Goal: Task Accomplishment & Management: Manage account settings

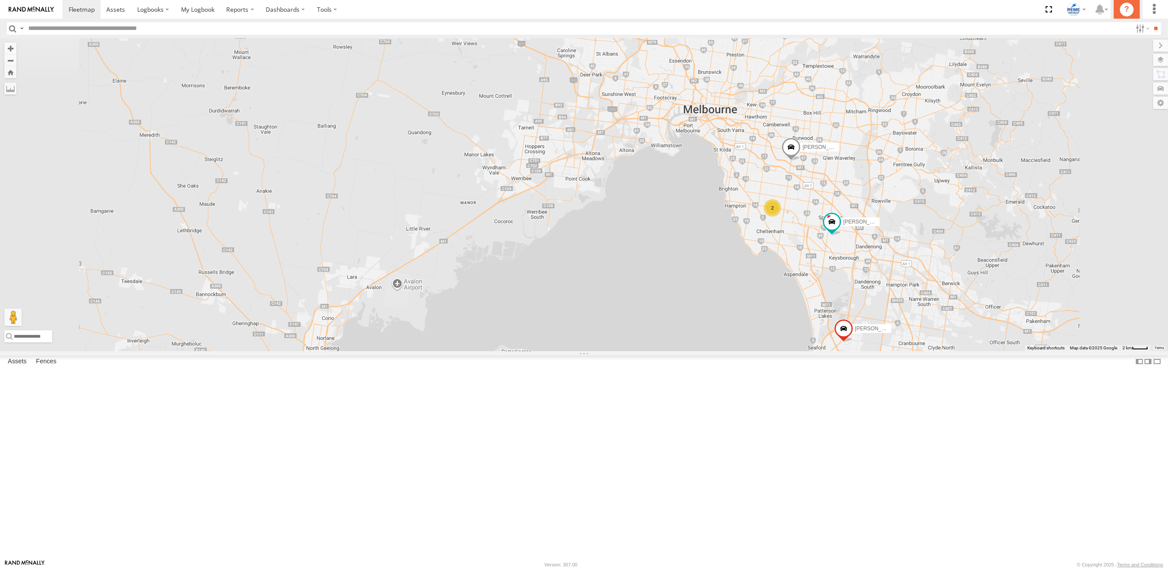
click at [1120, 10] on icon "?" at bounding box center [1127, 10] width 14 height 14
click at [0, 0] on div "Chris 1LX9MR - 353635119999114" at bounding box center [0, 0] width 0 height 0
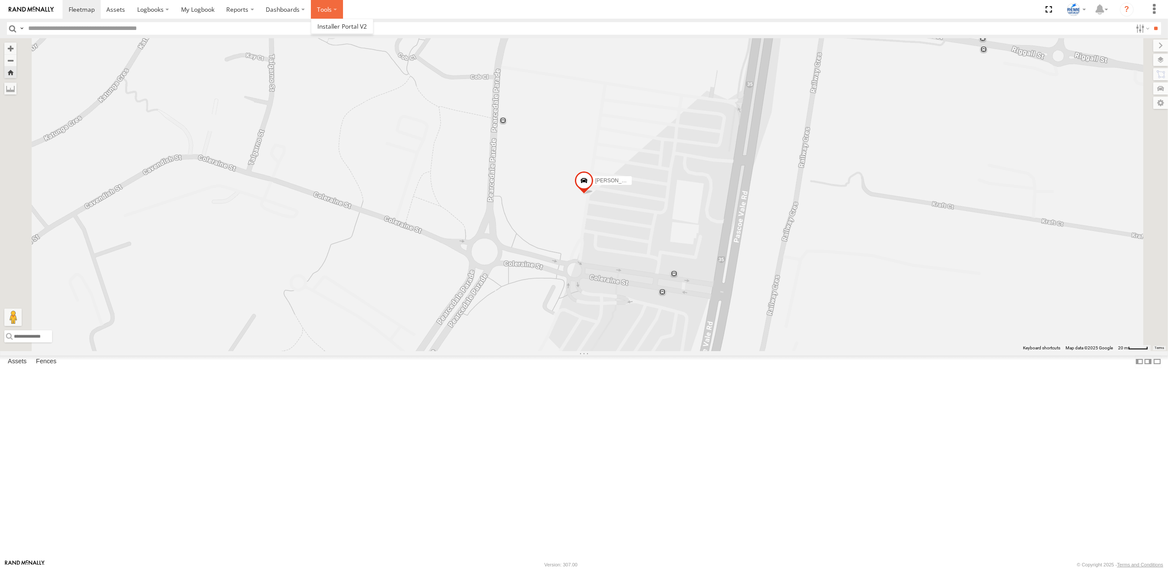
click at [320, 12] on label at bounding box center [327, 9] width 32 height 19
click at [283, 7] on label "Dashboards" at bounding box center [285, 9] width 51 height 19
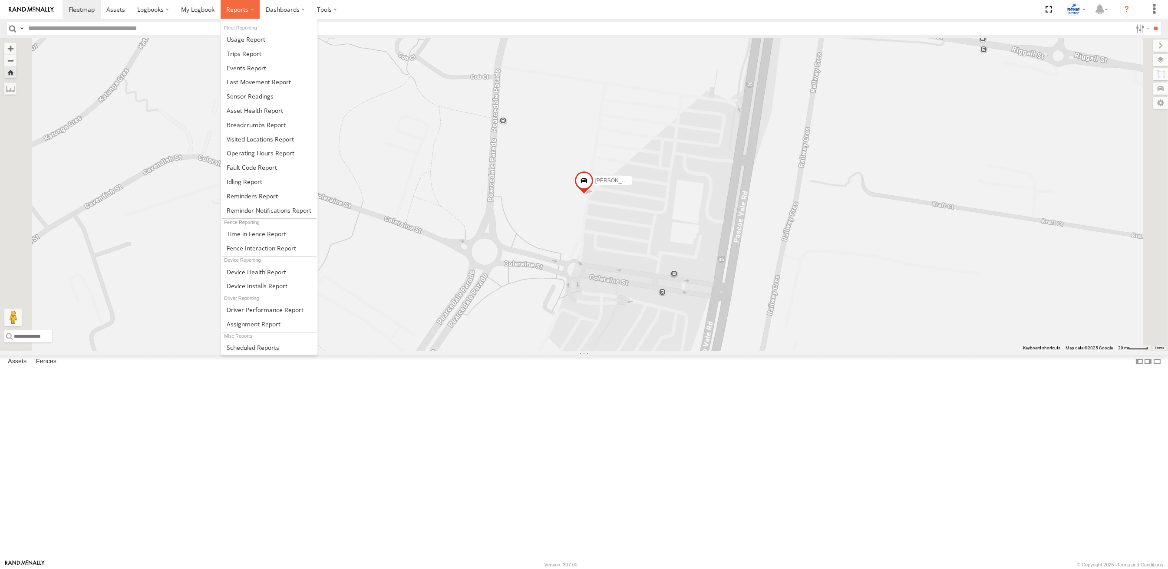
click at [247, 8] on span at bounding box center [237, 9] width 22 height 8
click at [252, 274] on span at bounding box center [256, 272] width 59 height 8
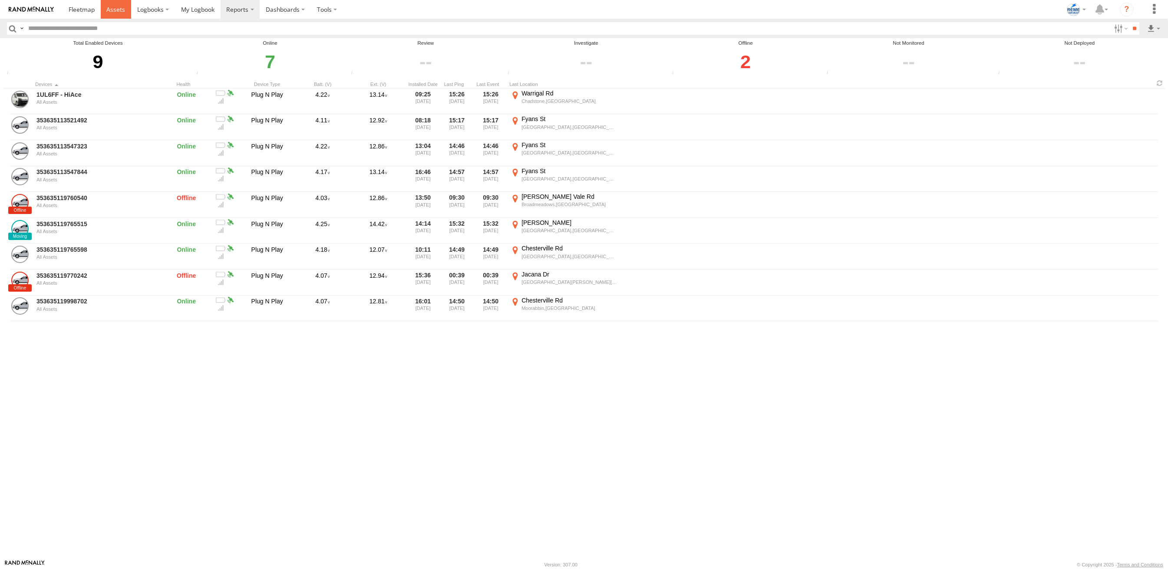
click at [110, 6] on span at bounding box center [115, 9] width 19 height 8
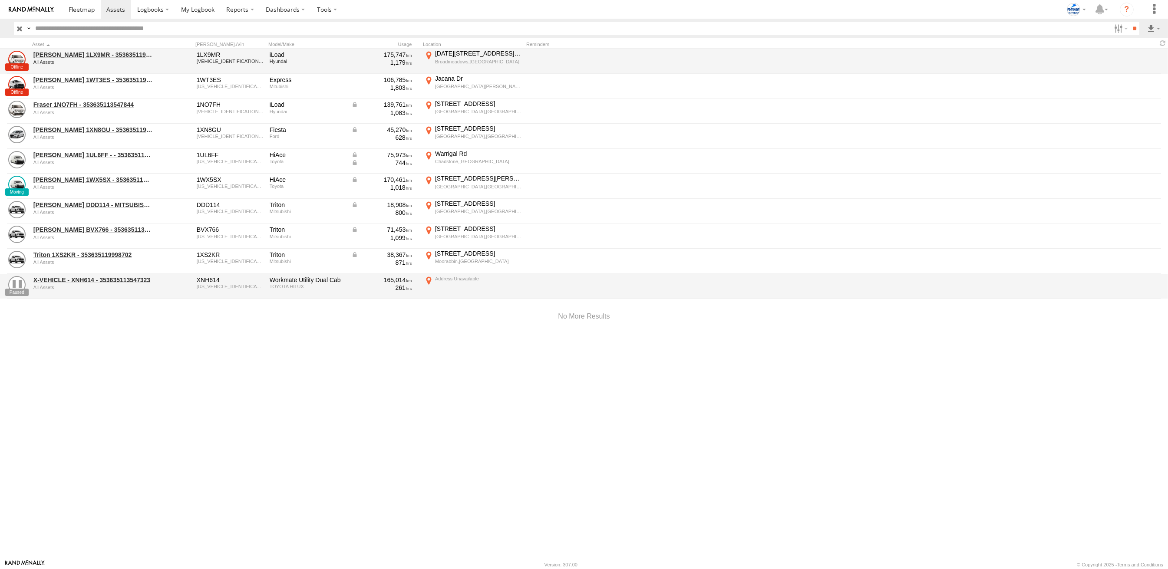
click at [80, 49] on div "Chris 1LX9MR - 353635119999114 All Assets" at bounding box center [93, 60] width 122 height 23
click at [85, 52] on link "Chris 1LX9MR - 353635119999114" at bounding box center [92, 55] width 119 height 8
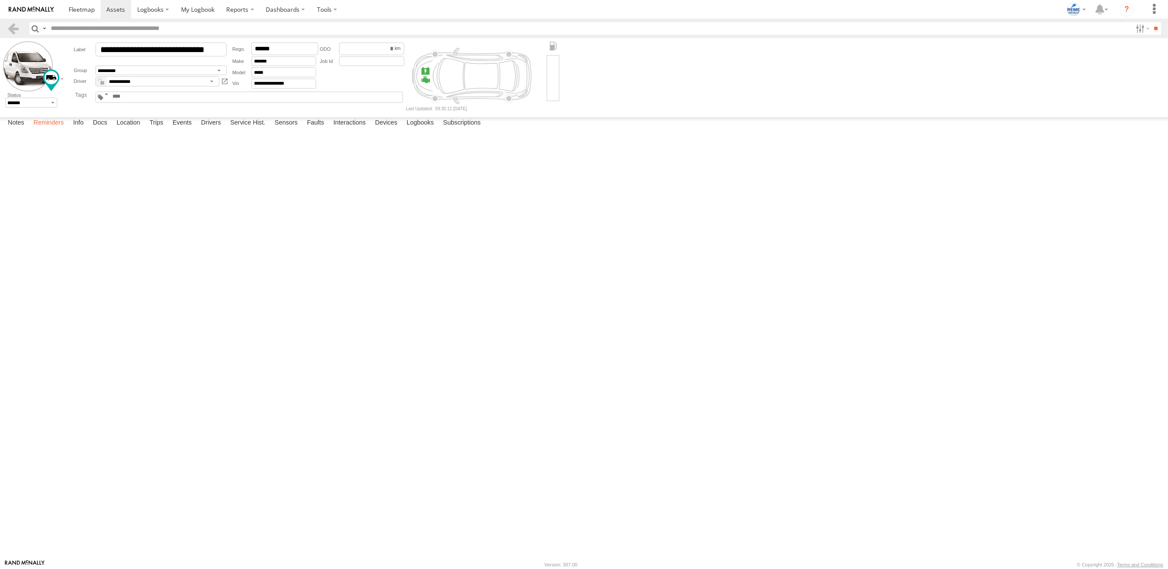
click at [58, 129] on label "Reminders" at bounding box center [48, 123] width 39 height 12
click at [88, 129] on label "Info" at bounding box center [78, 123] width 19 height 12
click at [101, 129] on label "Docs" at bounding box center [100, 123] width 23 height 12
click at [20, 129] on label "Notes" at bounding box center [15, 123] width 25 height 12
click at [157, 51] on input "**********" at bounding box center [161, 50] width 131 height 14
